Goal: Task Accomplishment & Management: Manage account settings

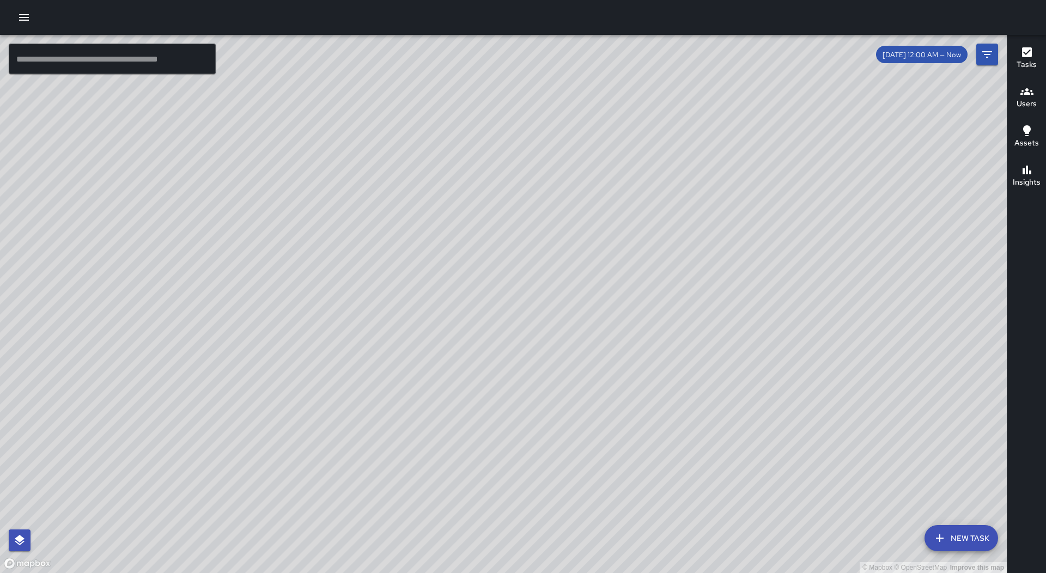
click at [21, 17] on icon "button" at bounding box center [24, 17] width 10 height 7
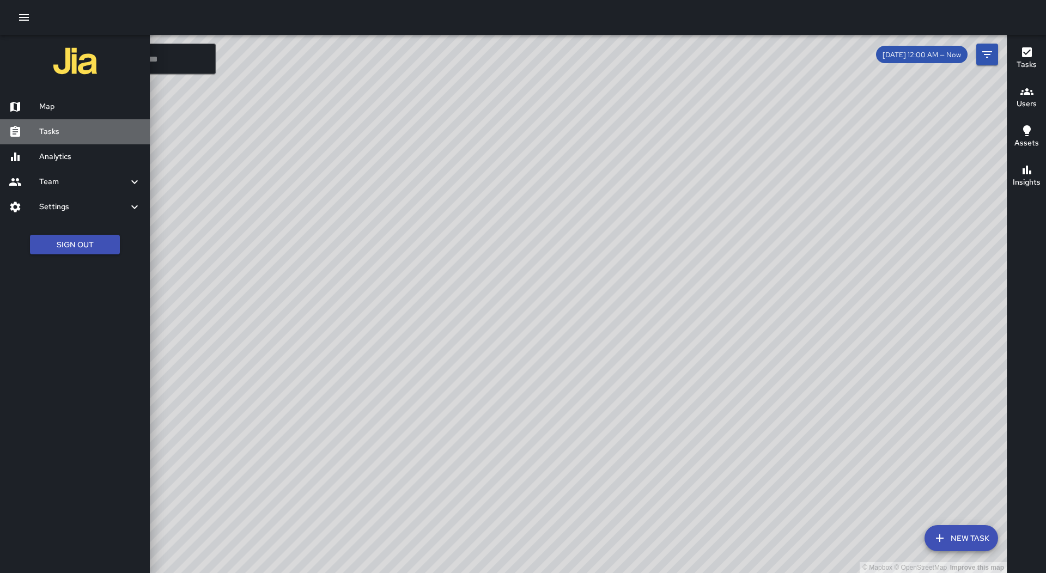
click at [88, 135] on h6 "Tasks" at bounding box center [90, 132] width 102 height 12
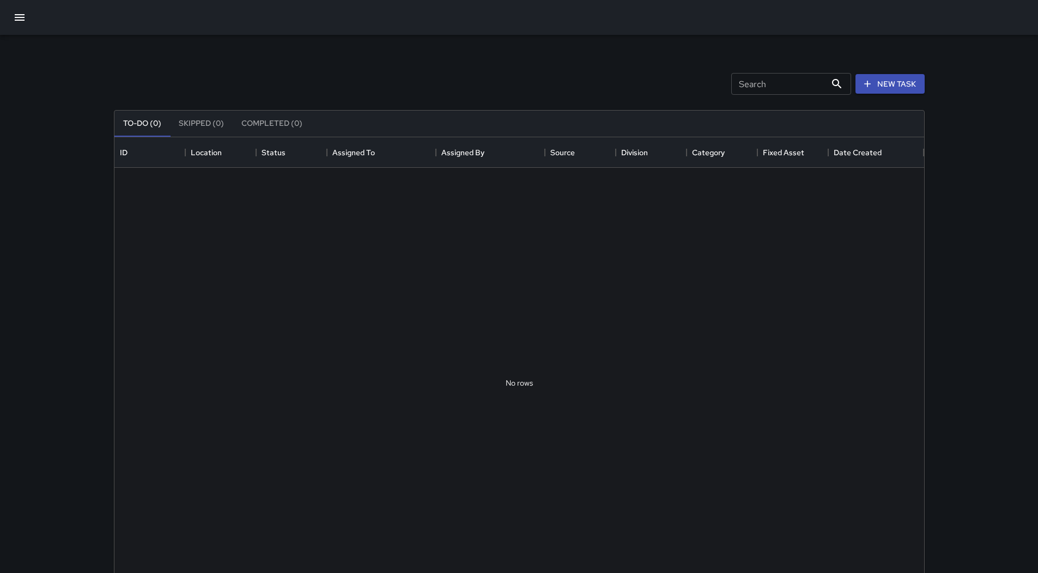
scroll to position [453, 802]
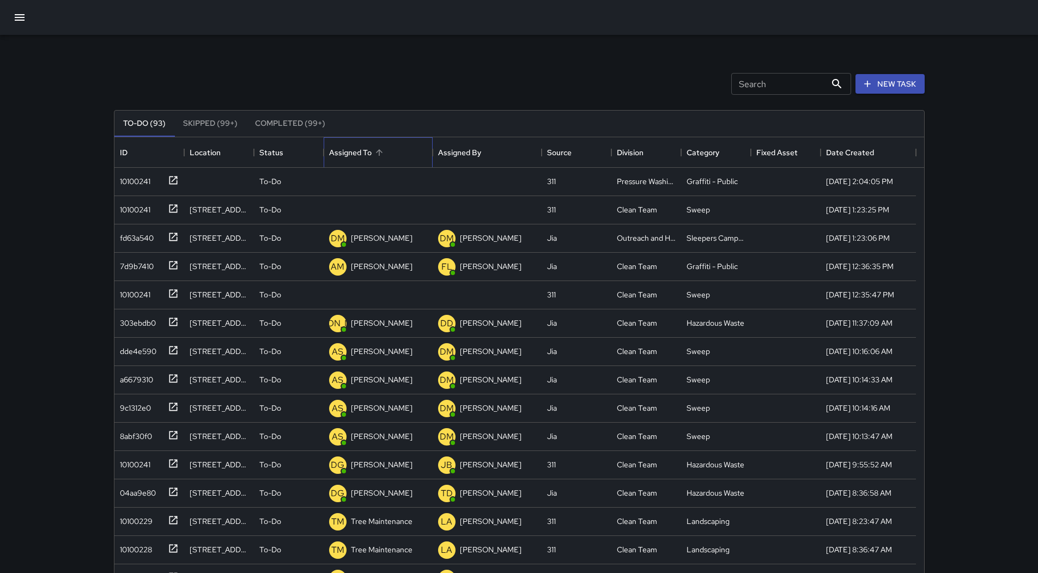
click at [398, 152] on div "Assigned To" at bounding box center [378, 152] width 98 height 31
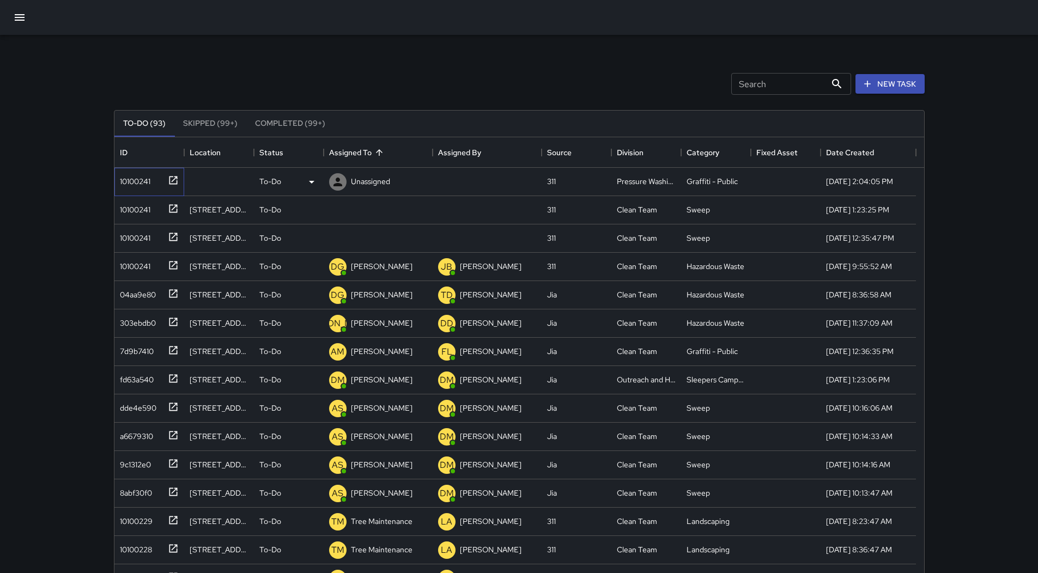
click at [154, 184] on div "10100241" at bounding box center [147, 180] width 63 height 18
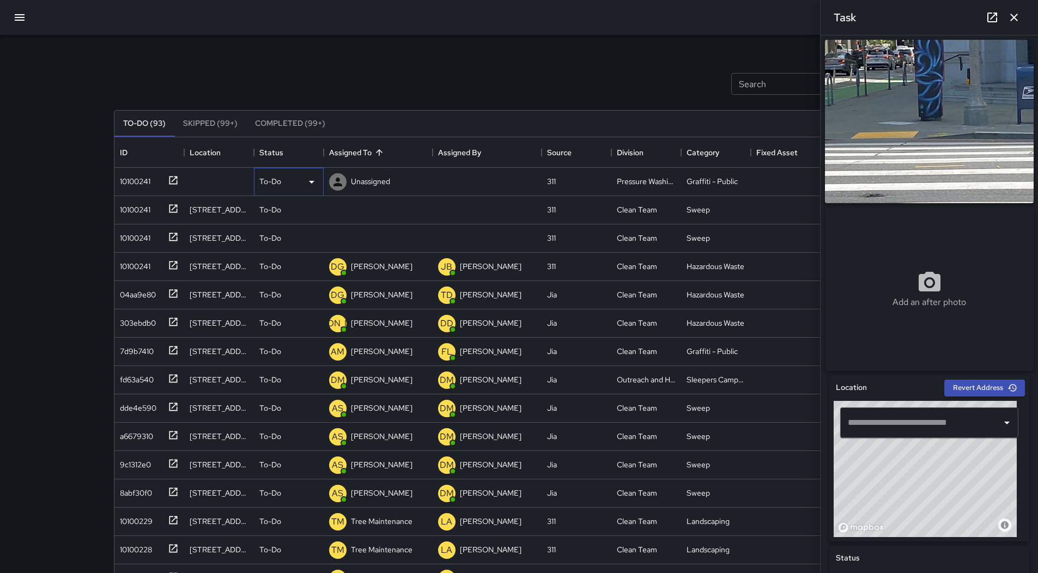
click at [302, 184] on div "To-Do" at bounding box center [288, 181] width 59 height 13
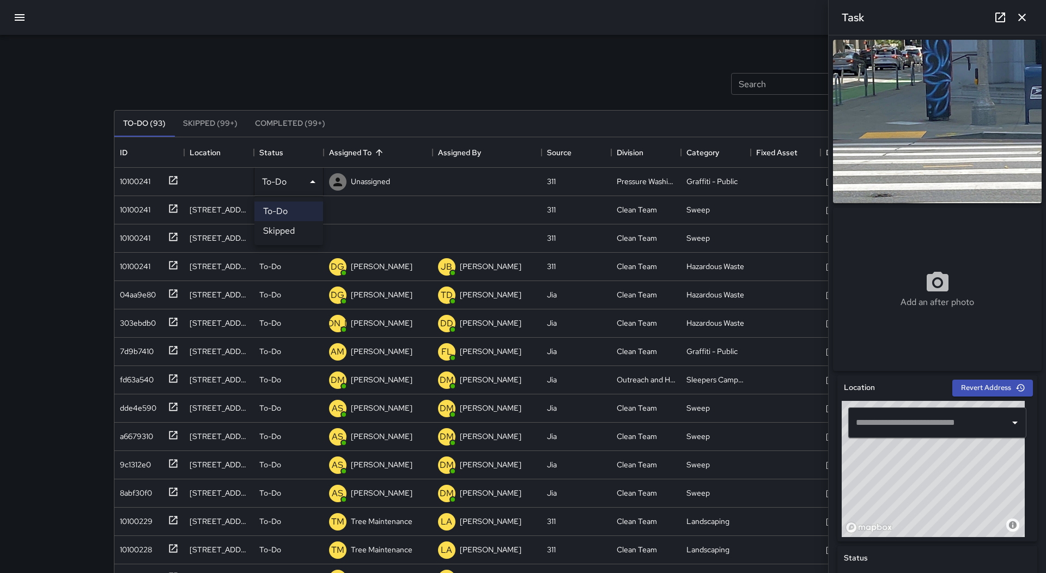
click at [290, 227] on li "Skipped" at bounding box center [288, 231] width 69 height 20
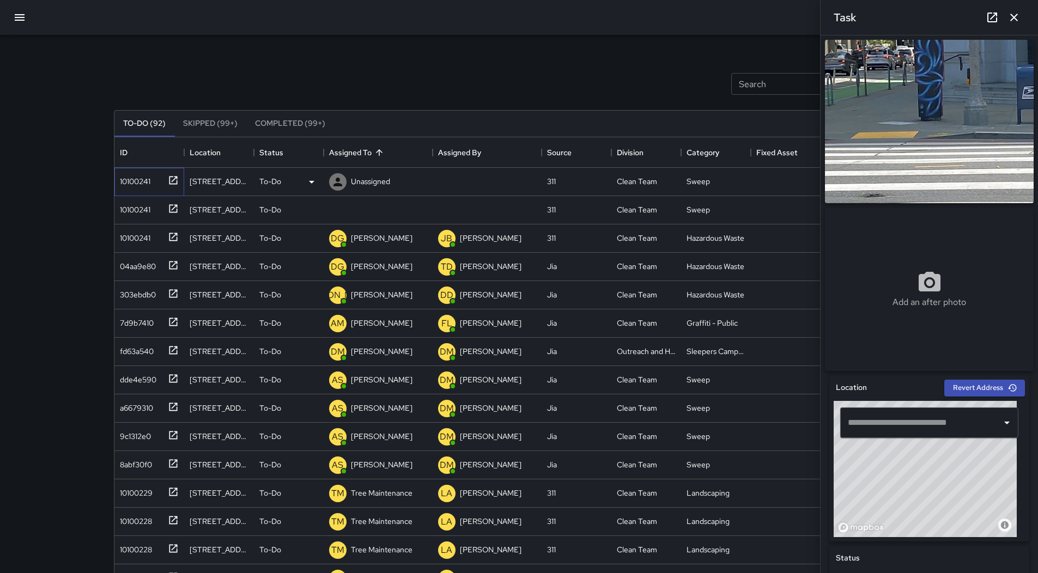
click at [159, 192] on div "10100241" at bounding box center [149, 182] width 70 height 28
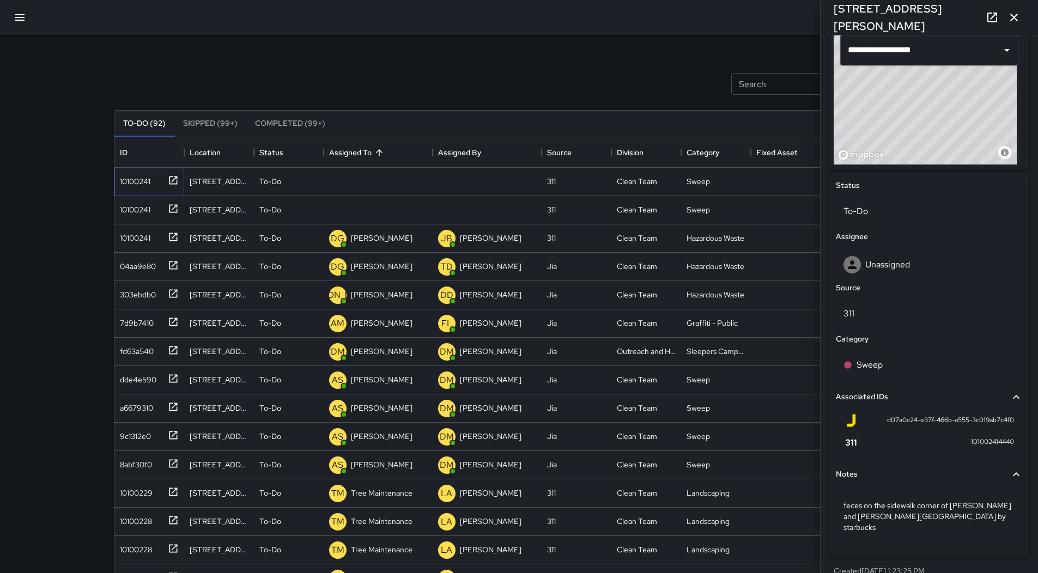
scroll to position [381, 0]
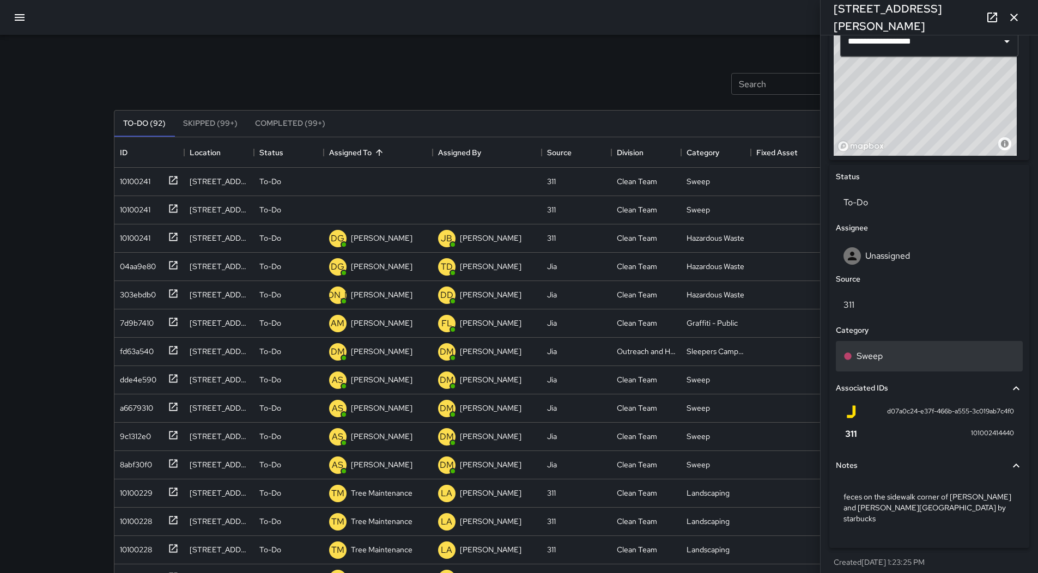
click at [936, 363] on div "Sweep" at bounding box center [929, 356] width 172 height 13
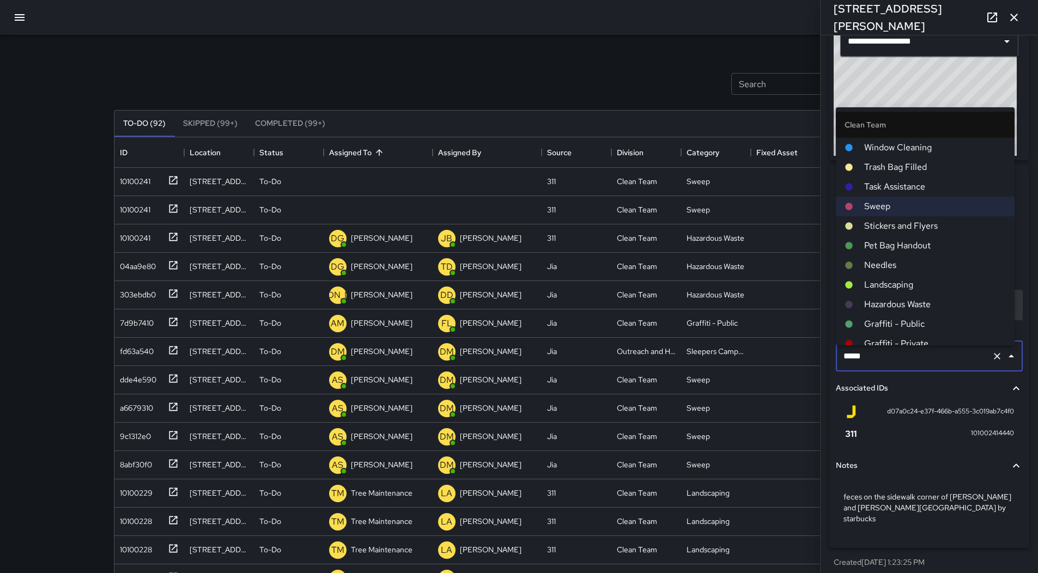
click at [931, 312] on li "Hazardous Waste" at bounding box center [925, 305] width 179 height 20
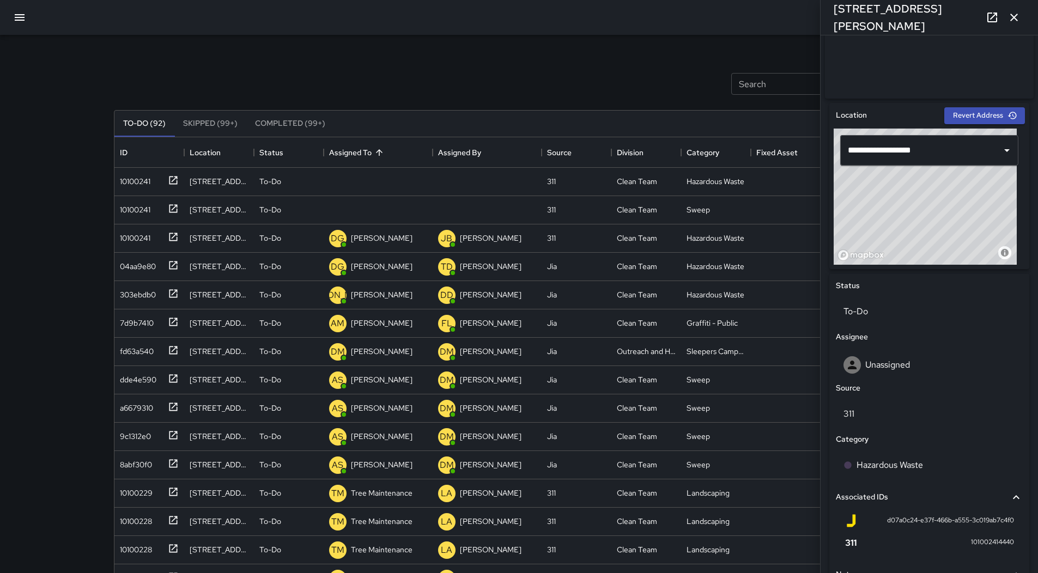
scroll to position [0, 0]
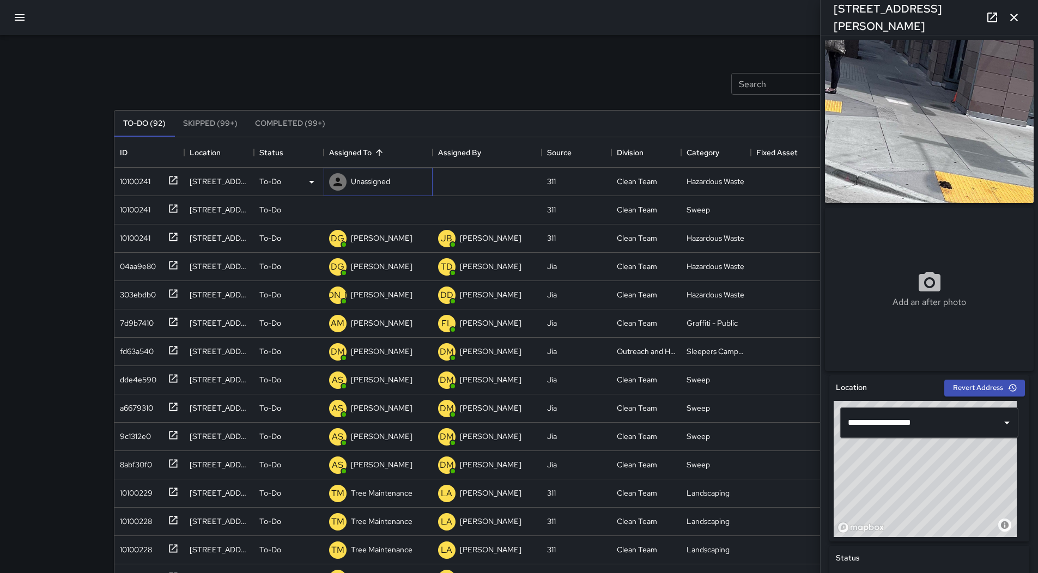
click at [368, 173] on div "Unassigned" at bounding box center [359, 182] width 65 height 22
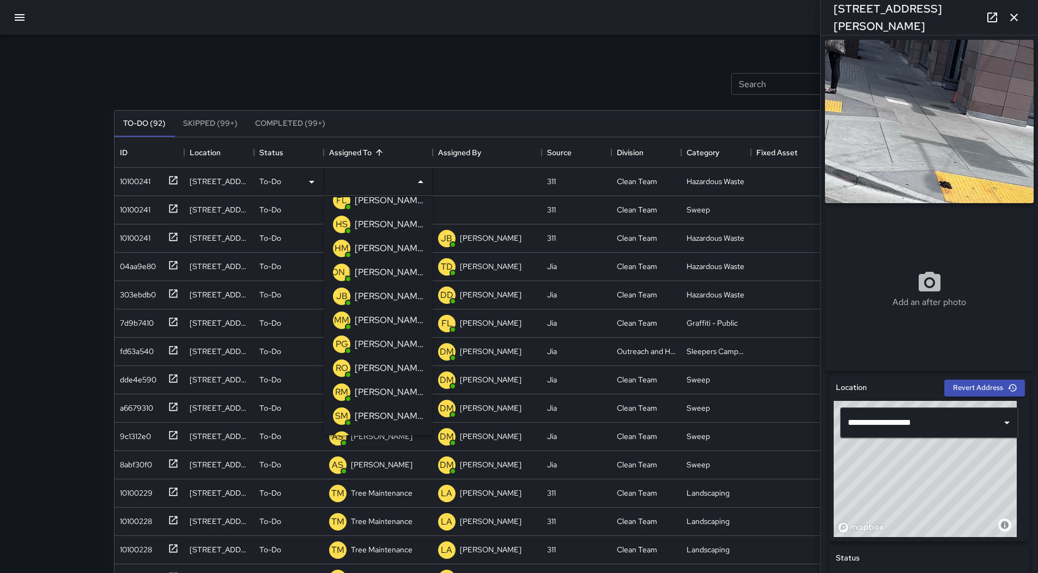
scroll to position [163, 0]
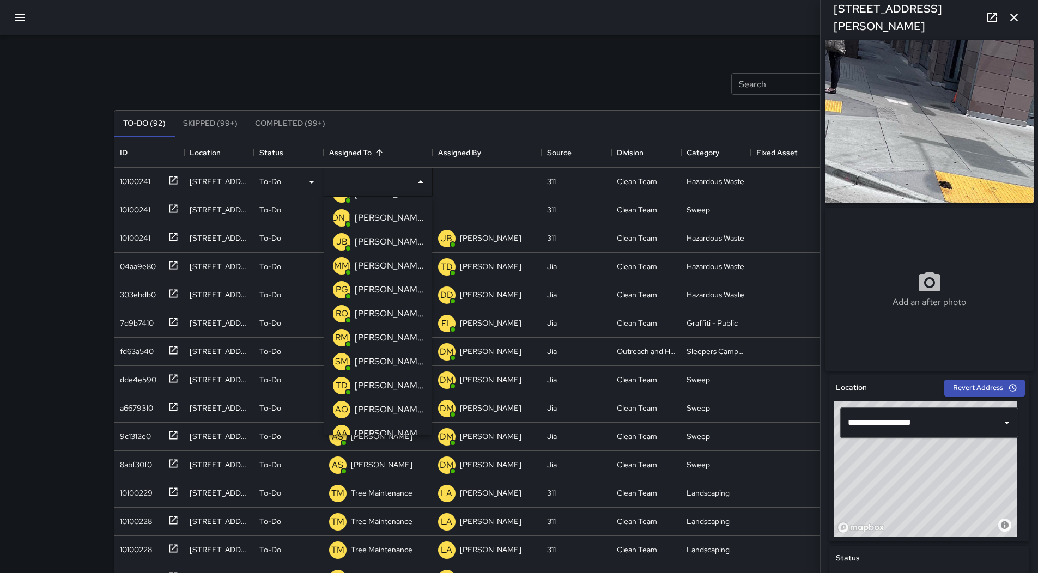
click at [391, 343] on p "[PERSON_NAME]" at bounding box center [389, 337] width 69 height 13
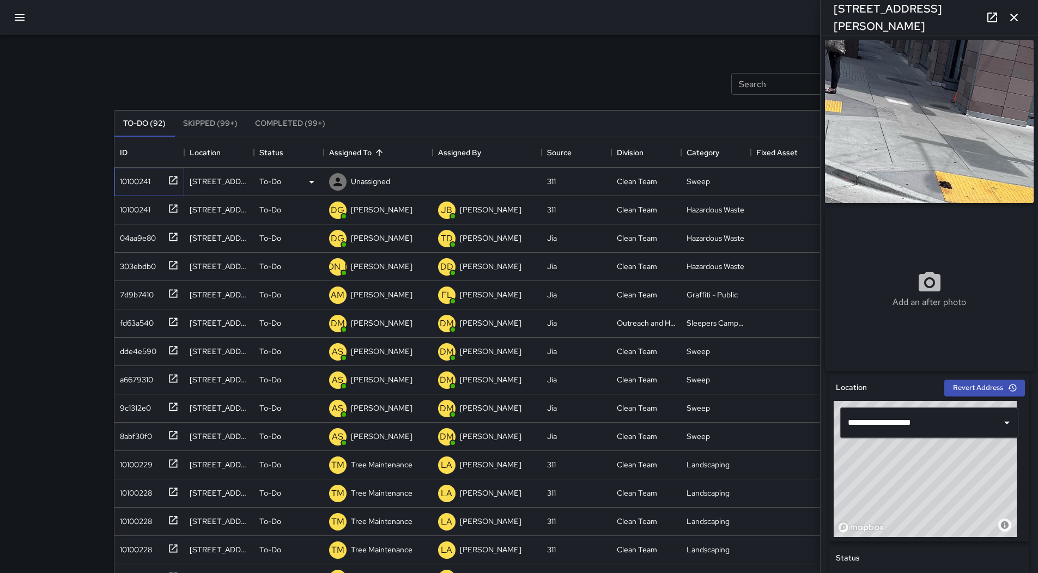
click at [123, 177] on div "10100241" at bounding box center [133, 179] width 35 height 15
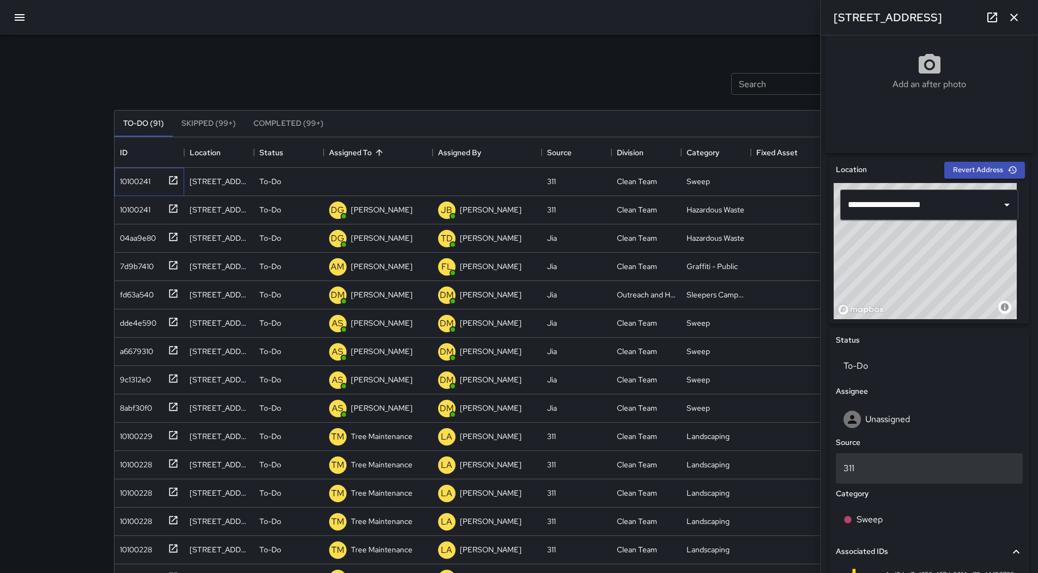
scroll to position [415, 0]
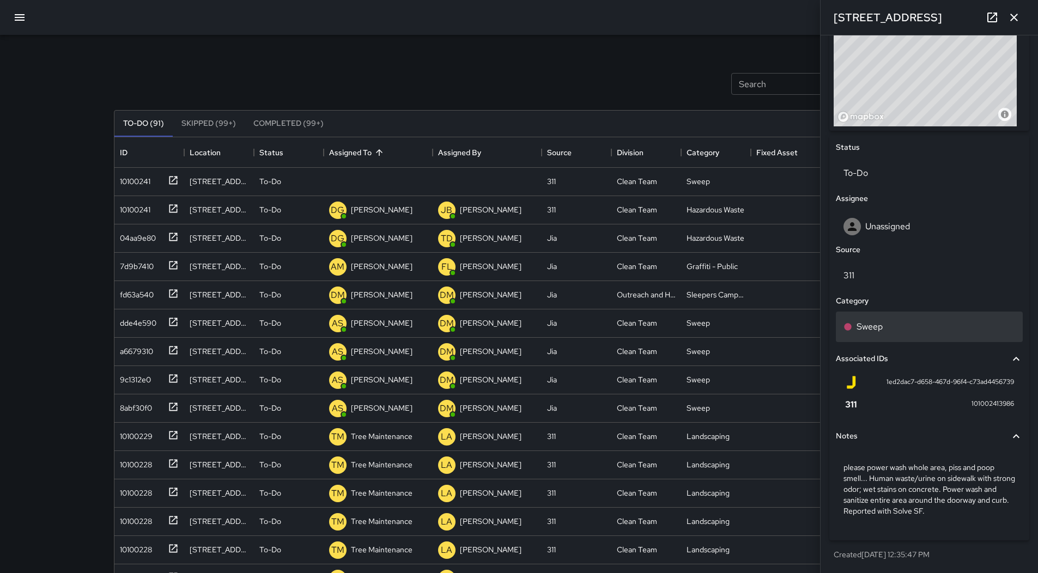
click at [902, 333] on div "Sweep" at bounding box center [929, 326] width 172 height 13
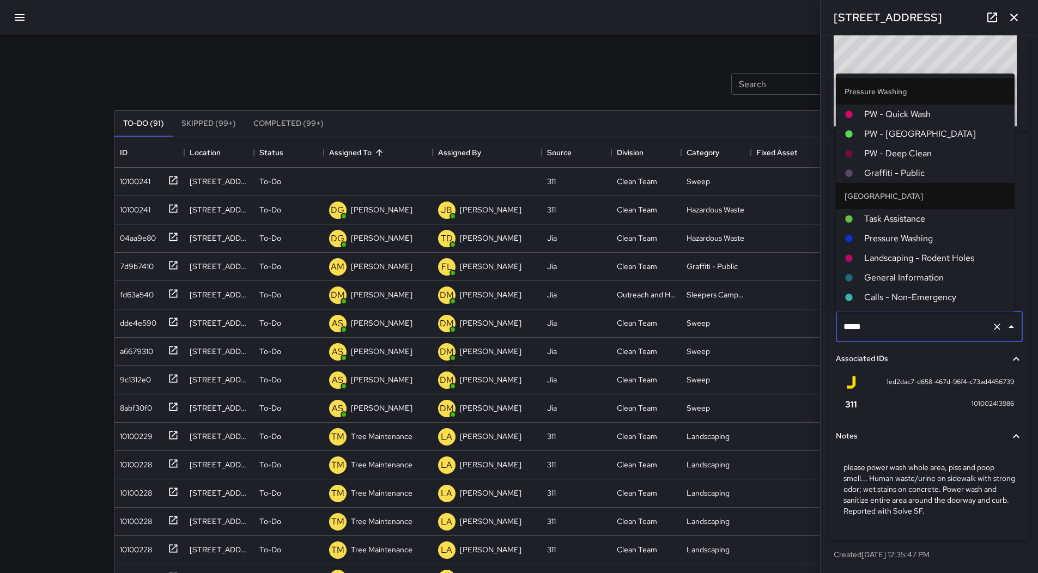
scroll to position [749, 0]
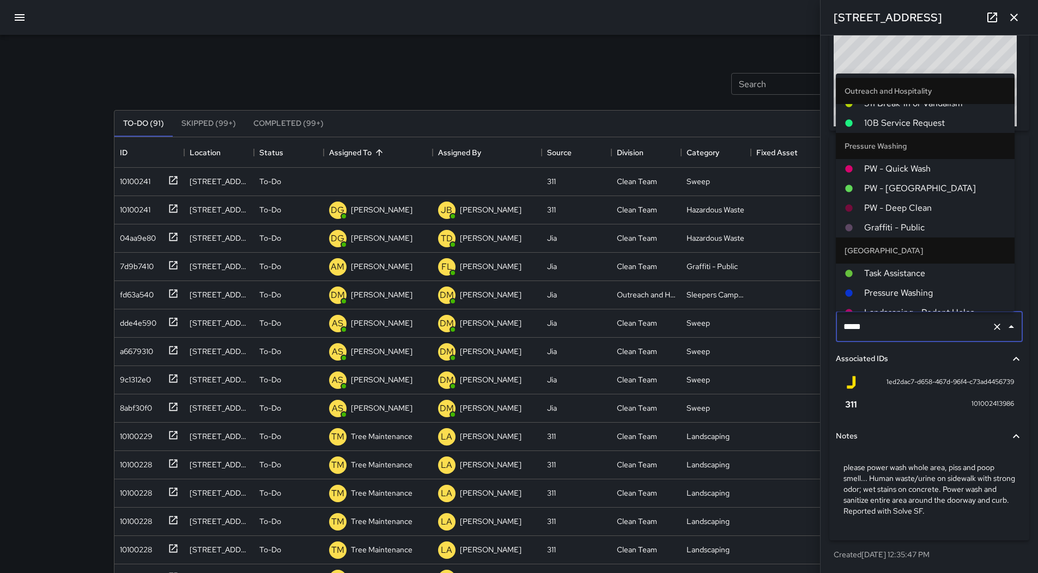
click at [920, 167] on span "PW - Quick Wash" at bounding box center [935, 168] width 142 height 13
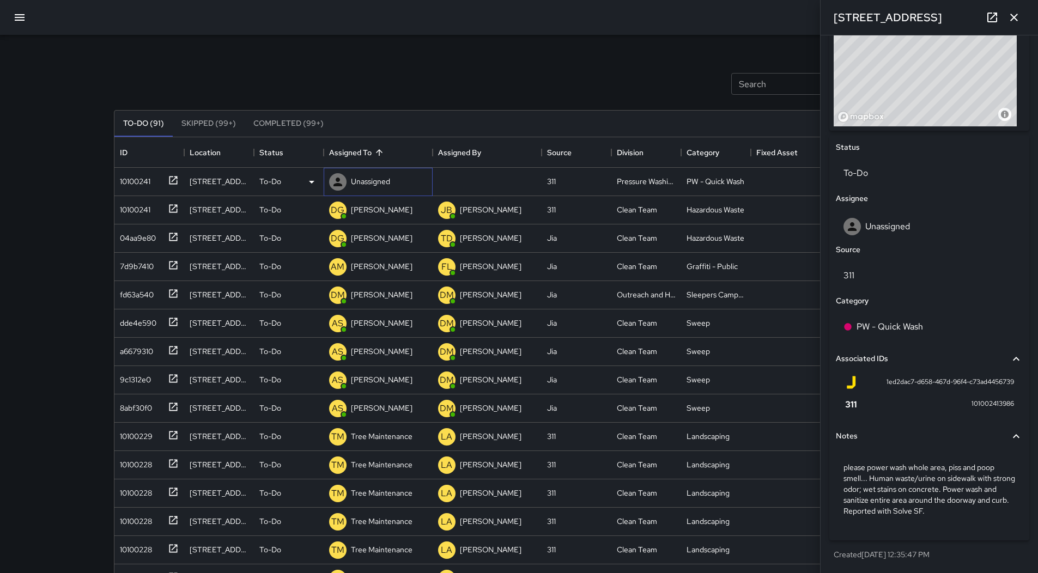
click at [370, 180] on p "Unassigned" at bounding box center [370, 181] width 39 height 11
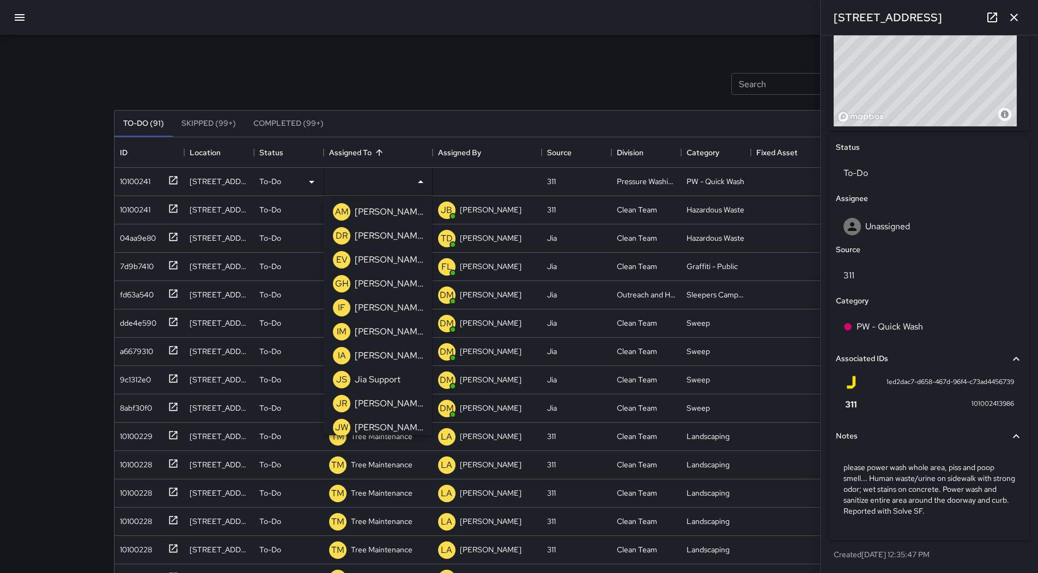
scroll to position [654, 0]
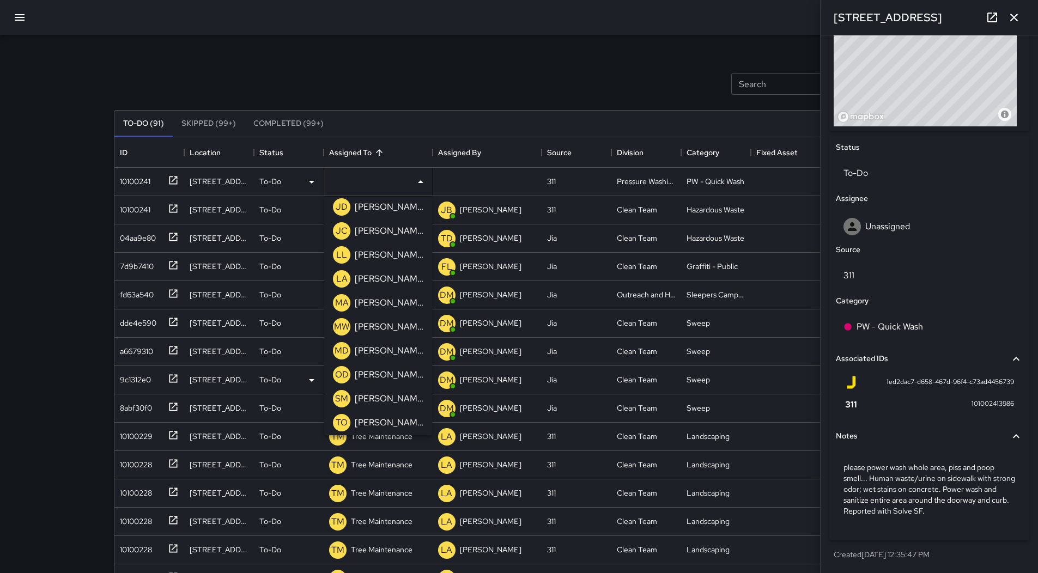
drag, startPoint x: 391, startPoint y: 368, endPoint x: 353, endPoint y: 369, distance: 38.2
click at [389, 369] on div "[PERSON_NAME]" at bounding box center [389, 374] width 73 height 17
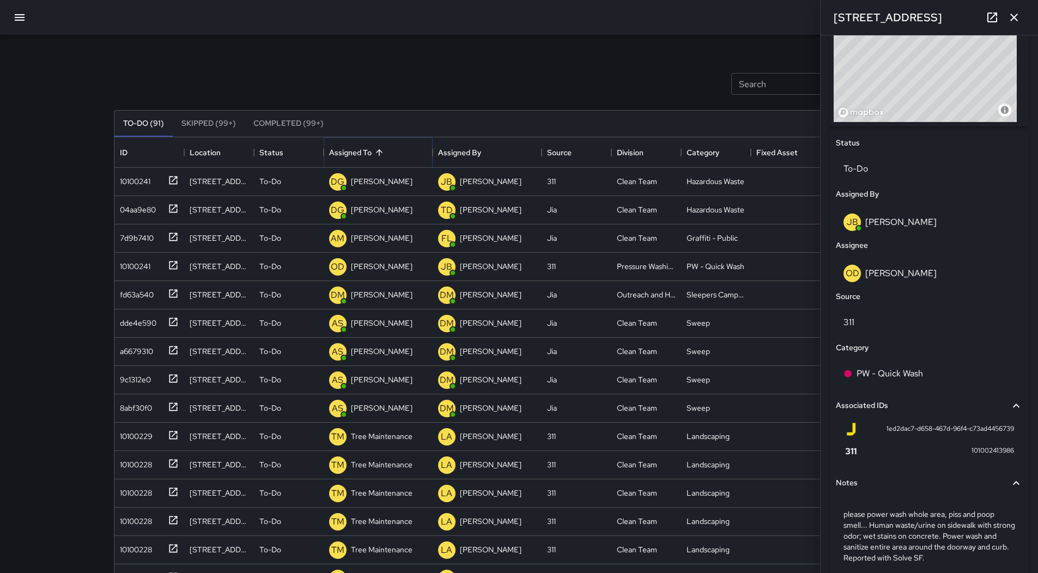
click at [374, 158] on button "Sort" at bounding box center [379, 152] width 15 height 15
click at [114, 239] on div "7d9b7410" at bounding box center [149, 238] width 70 height 28
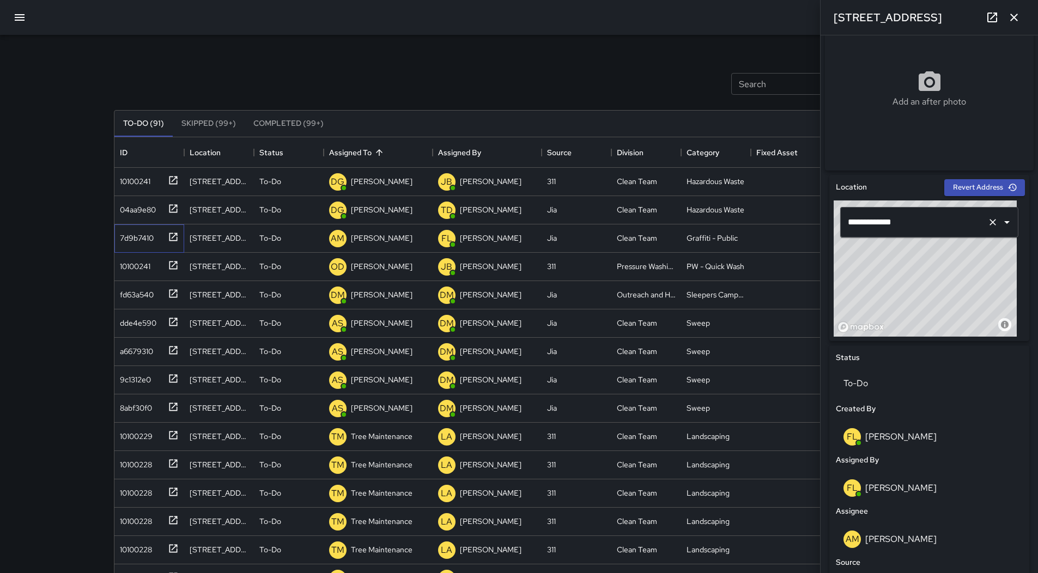
scroll to position [180, 0]
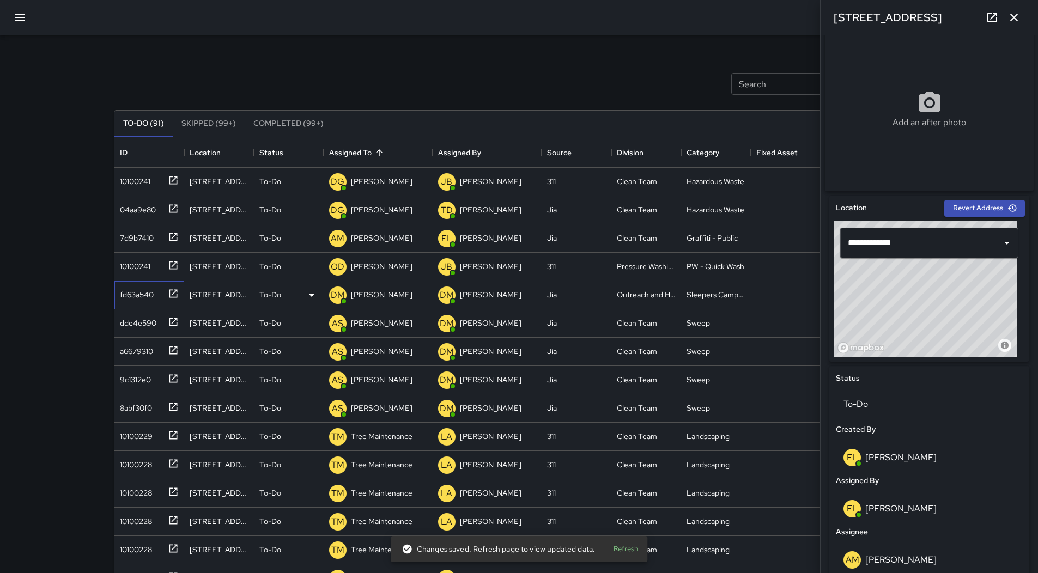
click at [161, 292] on div "fd63a540" at bounding box center [147, 293] width 63 height 18
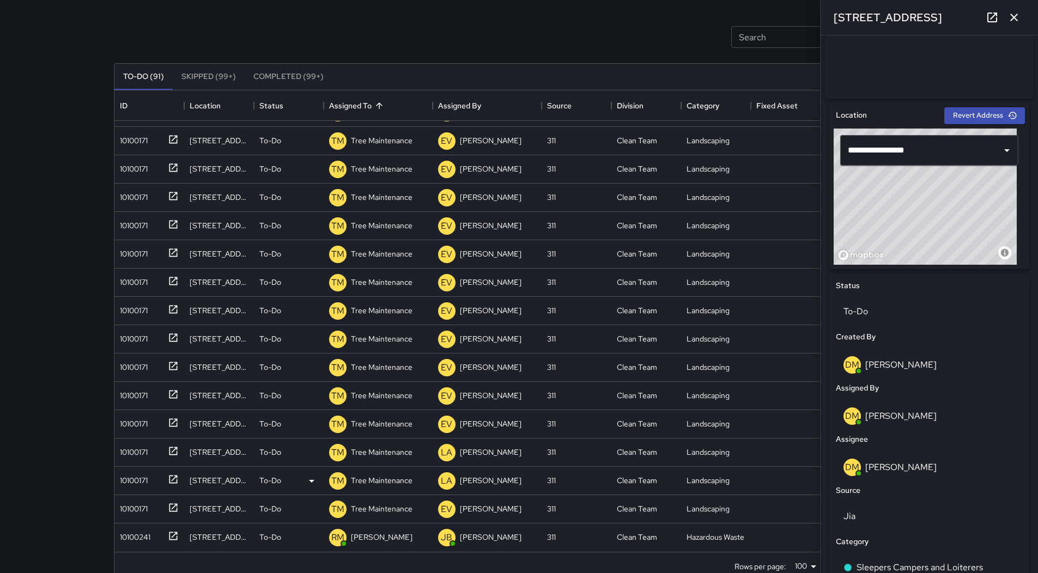
scroll to position [70, 0]
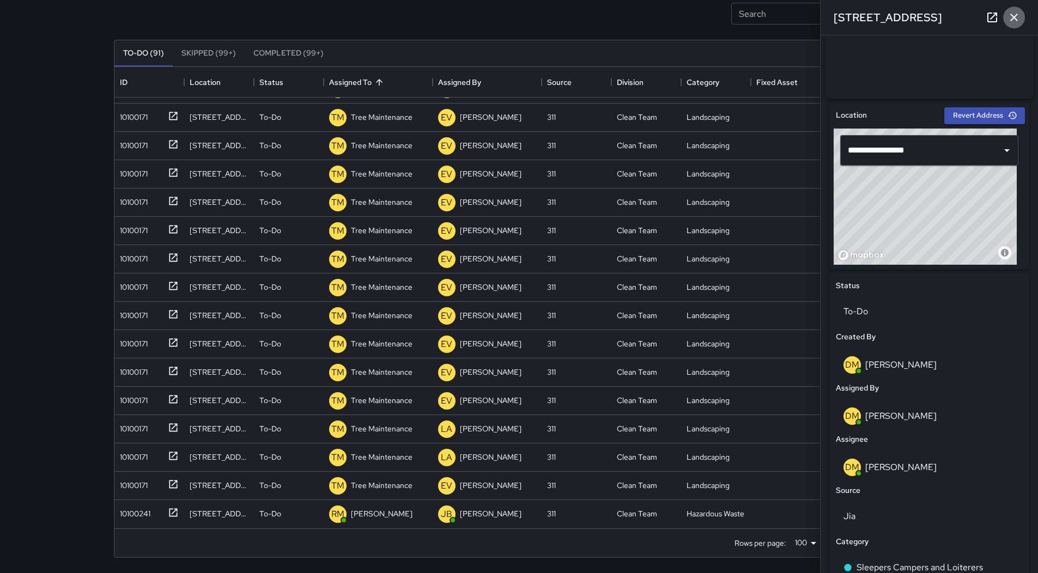
click at [1011, 21] on icon "button" at bounding box center [1013, 17] width 13 height 13
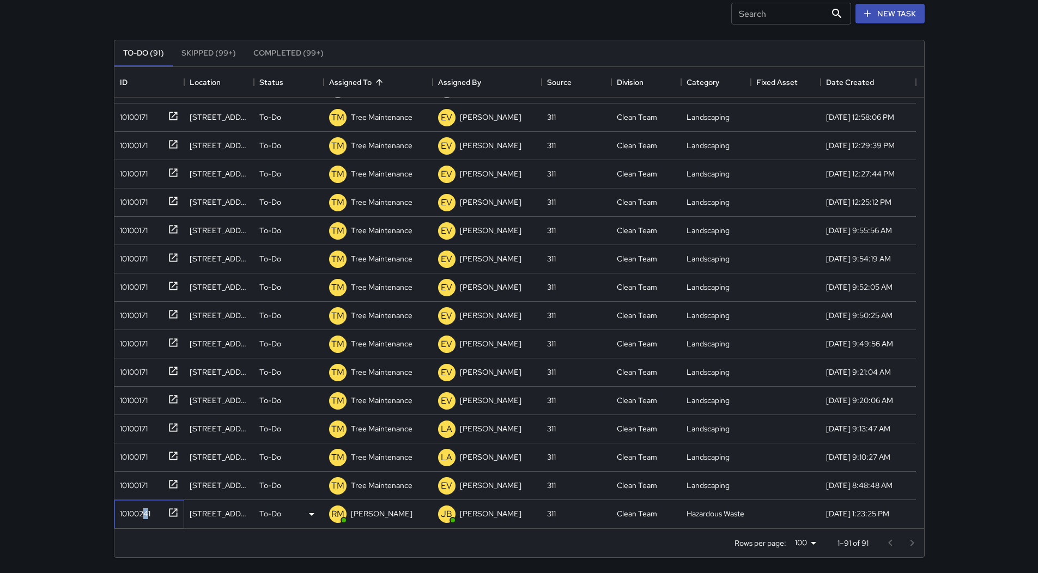
click at [145, 511] on div "10100241" at bounding box center [133, 511] width 35 height 15
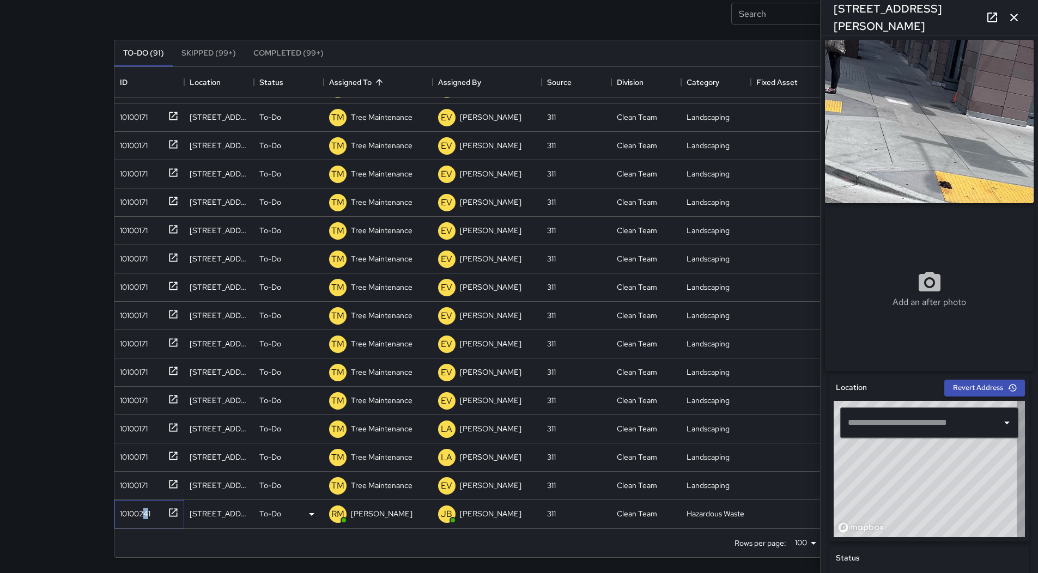
type input "**********"
click at [25, 104] on div "Search Search New Task To-Do (91) Skipped (99+) Completed (99+) ID Location Sta…" at bounding box center [519, 252] width 1038 height 644
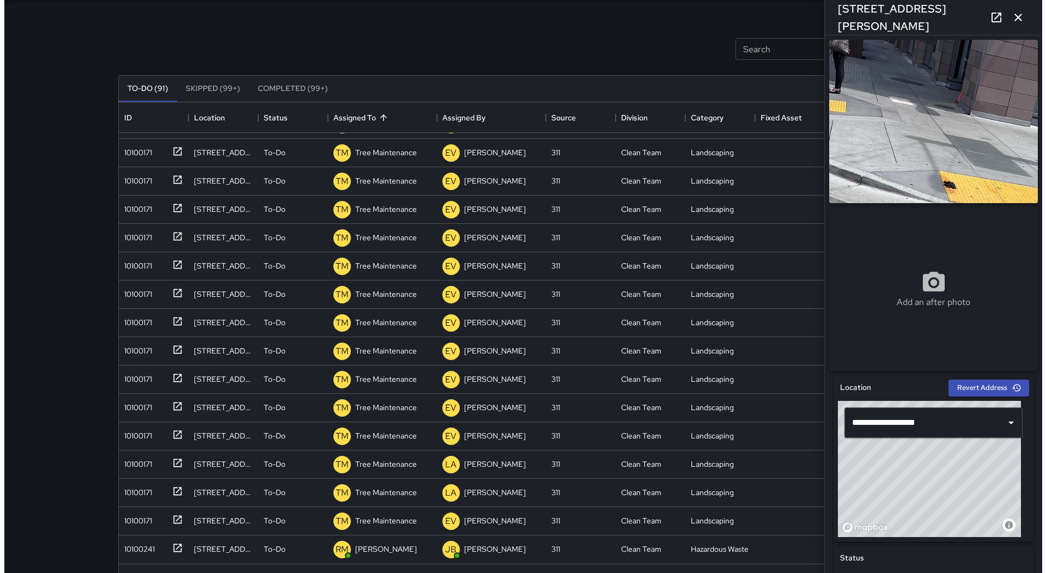
scroll to position [0, 0]
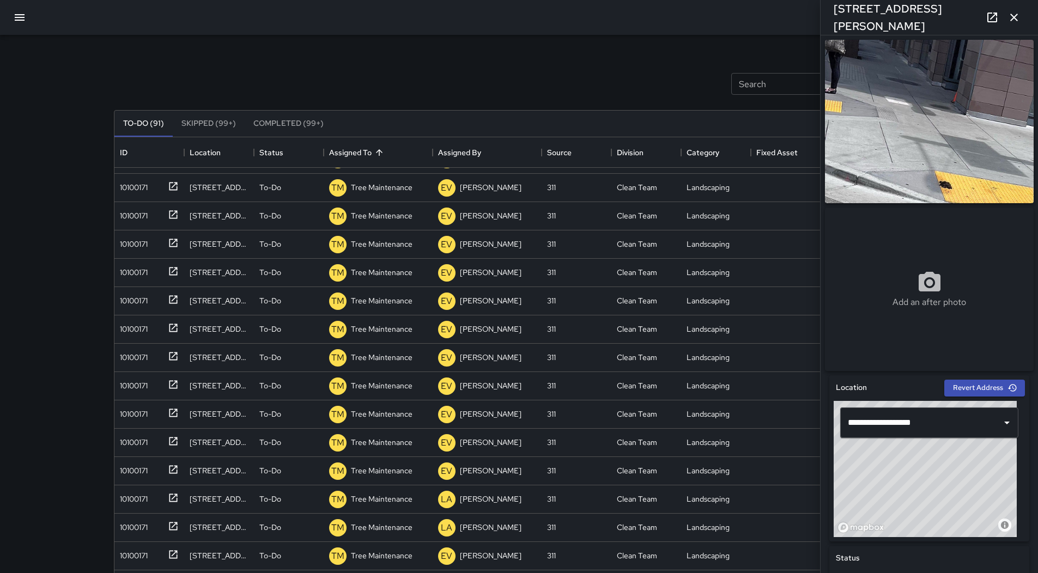
click at [5, 19] on div at bounding box center [519, 17] width 1038 height 35
drag, startPoint x: 5, startPoint y: 19, endPoint x: 14, endPoint y: 21, distance: 9.0
click at [11, 21] on div at bounding box center [519, 17] width 1038 height 35
click at [14, 22] on icon "button" at bounding box center [19, 17] width 13 height 13
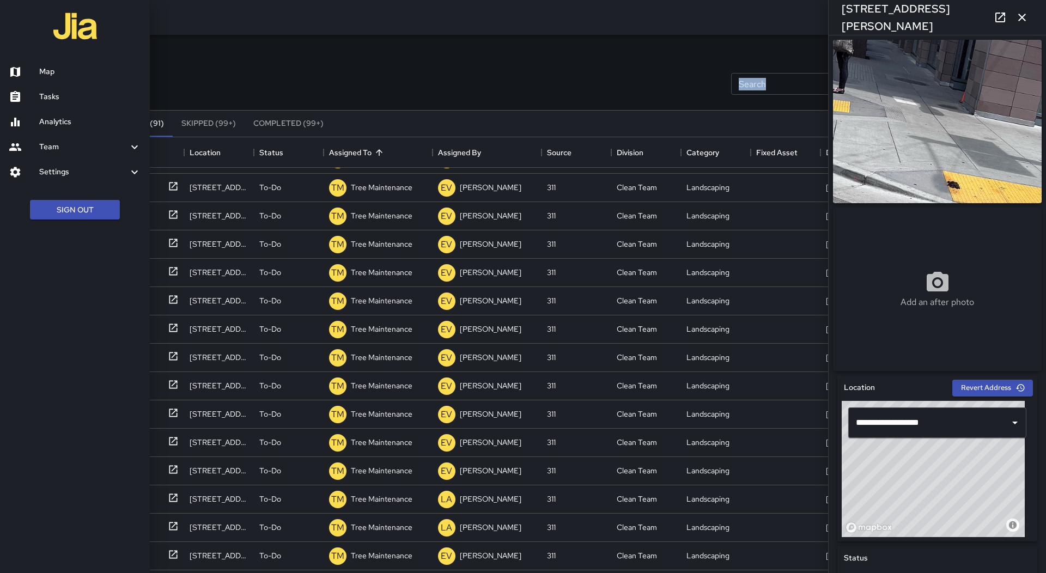
click at [44, 71] on h6 "Map" at bounding box center [90, 72] width 102 height 12
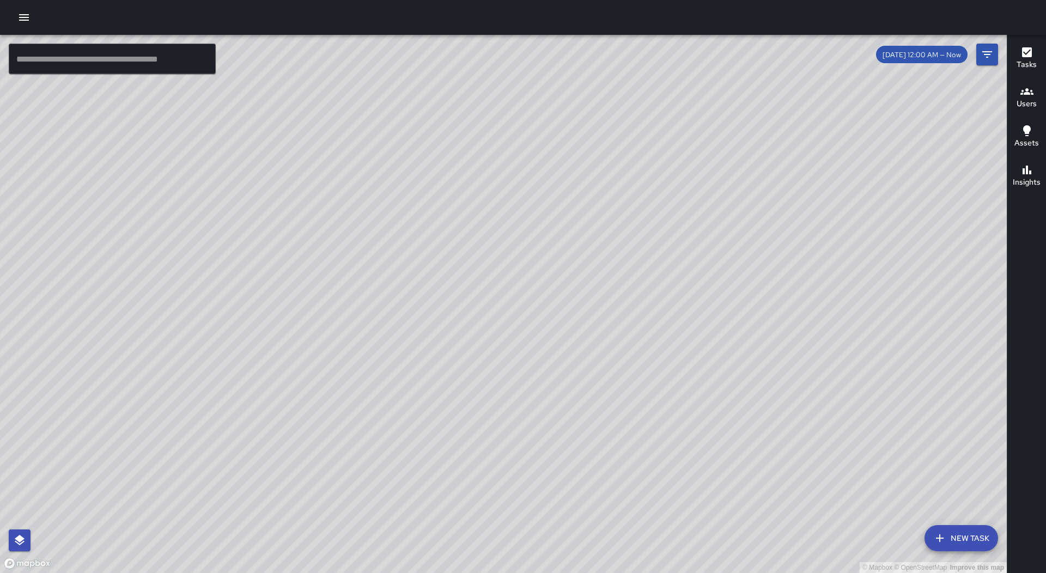
drag, startPoint x: 863, startPoint y: 171, endPoint x: 664, endPoint y: 370, distance: 281.7
click at [664, 370] on div "© Mapbox © OpenStreetMap Improve this map" at bounding box center [503, 304] width 1007 height 538
